Goal: Find specific page/section: Find specific page/section

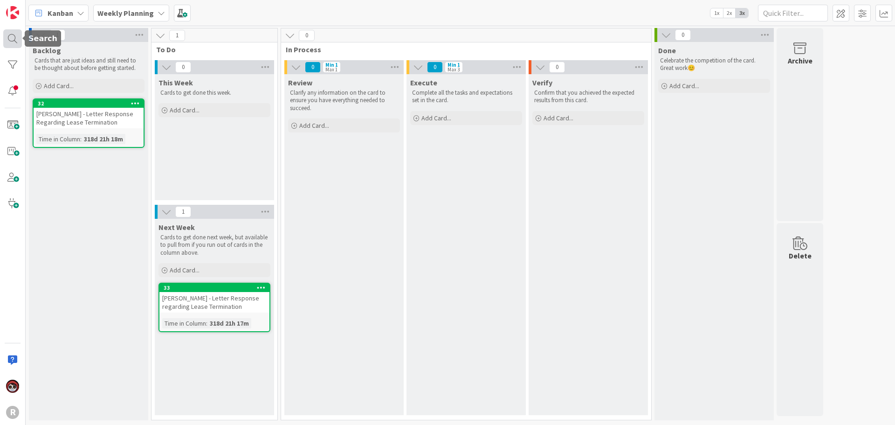
click at [6, 39] on div at bounding box center [12, 38] width 19 height 19
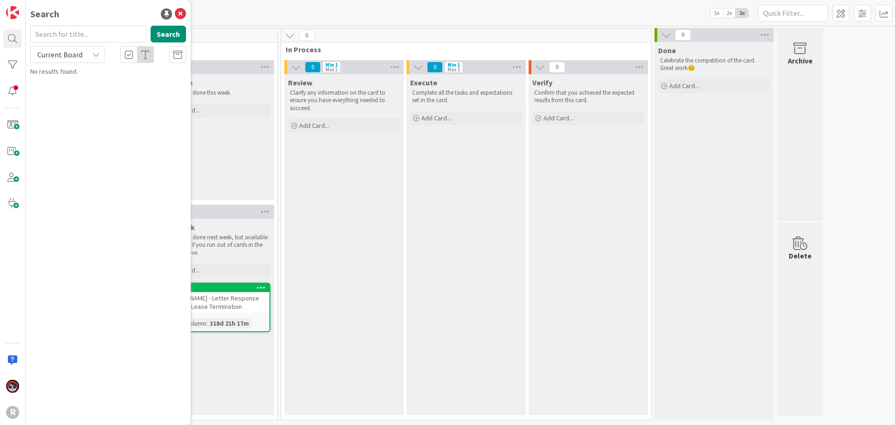
click at [79, 36] on input "text" at bounding box center [88, 34] width 117 height 17
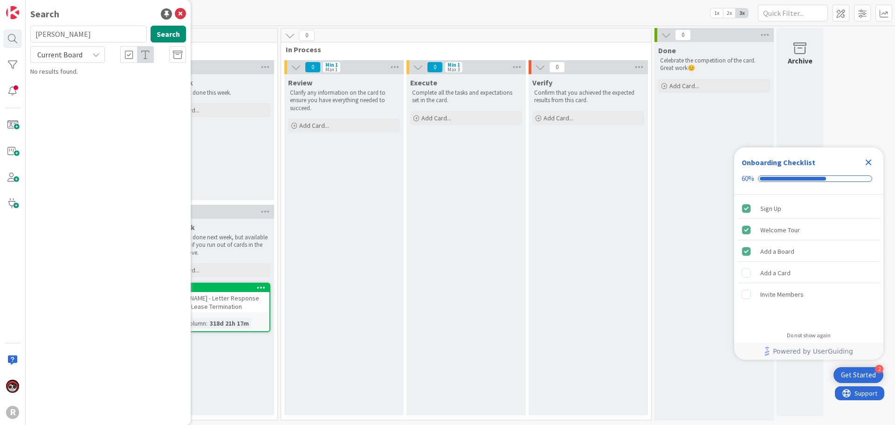
type input "[PERSON_NAME]"
click at [78, 48] on span "Current Board" at bounding box center [59, 54] width 48 height 13
click at [75, 76] on span "Current Board" at bounding box center [83, 76] width 97 height 14
click at [75, 58] on span "Current Board" at bounding box center [59, 54] width 45 height 9
click at [55, 92] on span "All Boards" at bounding box center [83, 93] width 97 height 14
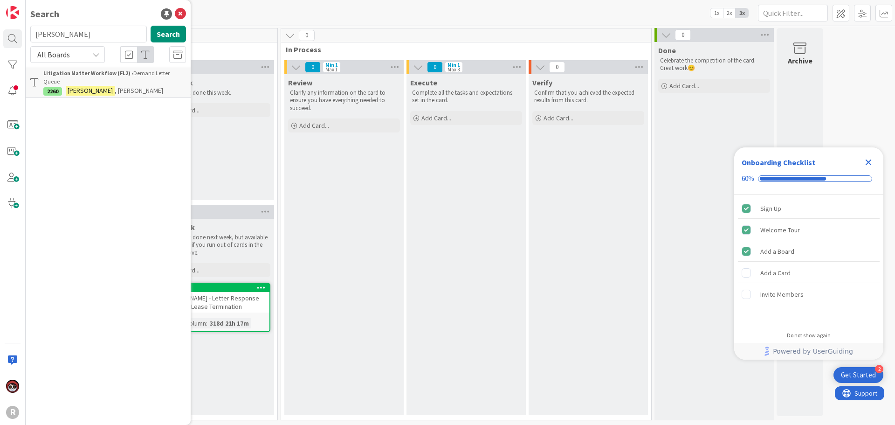
click at [131, 73] on div "Litigation Matter Workflow (FL2) › Demand Letter Queue" at bounding box center [114, 77] width 143 height 17
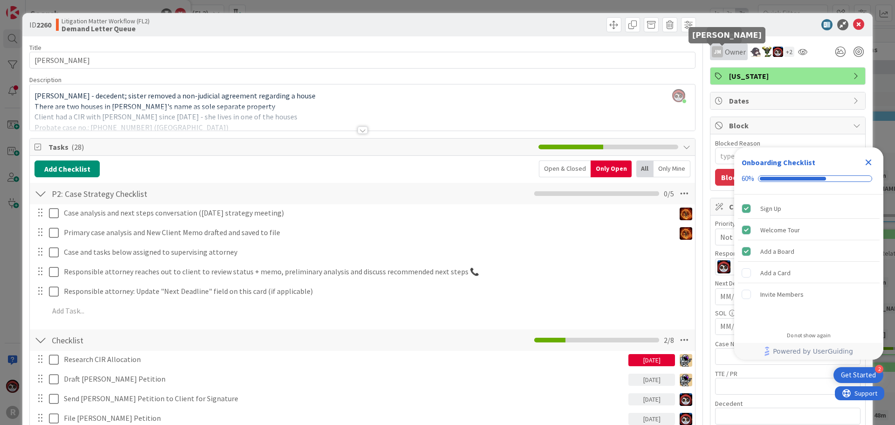
click at [714, 52] on div "JM" at bounding box center [717, 51] width 11 height 11
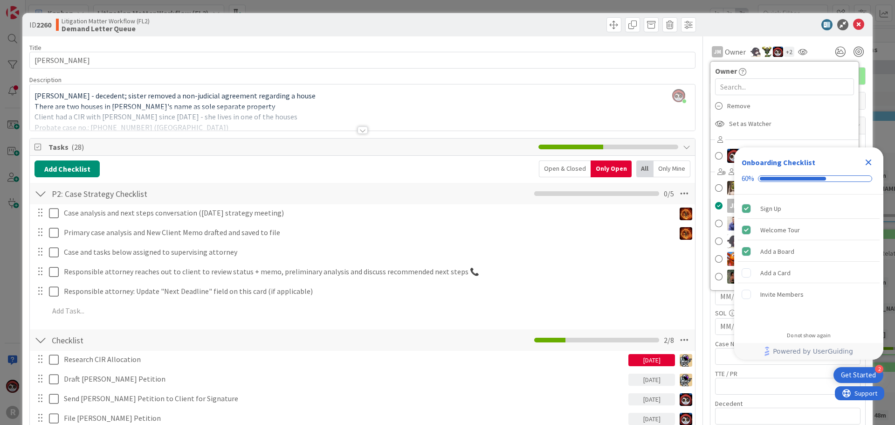
click at [363, 130] on div at bounding box center [362, 129] width 10 height 7
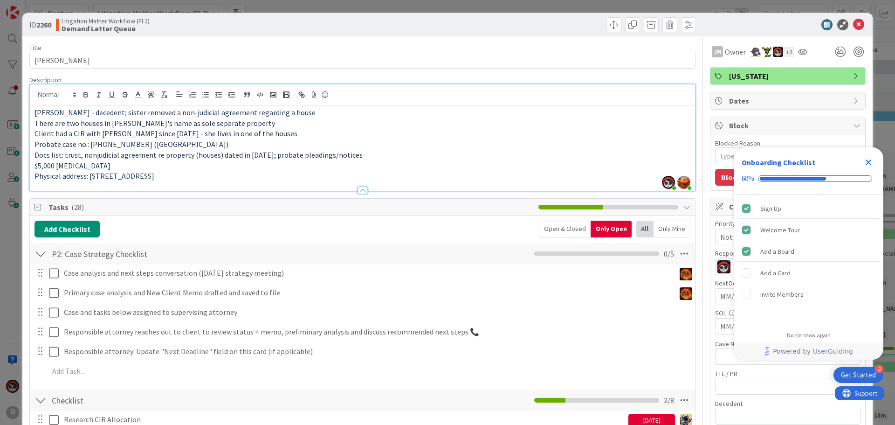
type textarea "x"
